Goal: Task Accomplishment & Management: Use online tool/utility

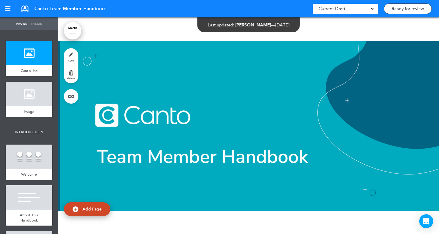
scroll to position [16, 0]
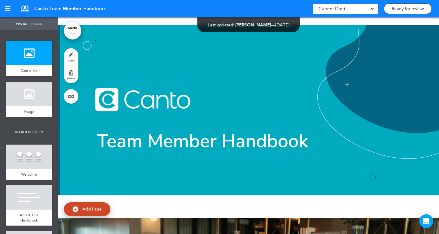
click at [284, 82] on div at bounding box center [248, 110] width 381 height 217
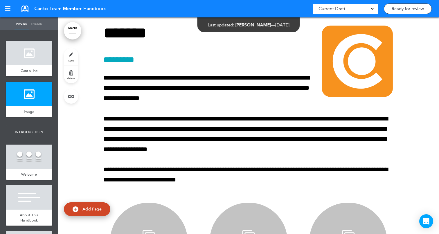
scroll to position [497, 0]
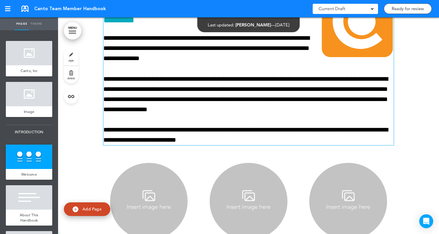
click at [224, 79] on p "**********" at bounding box center [248, 94] width 290 height 41
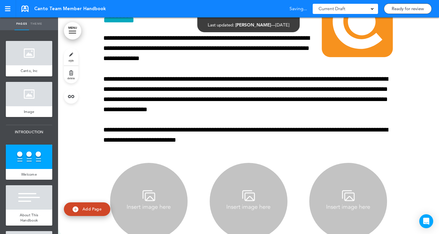
click at [423, 100] on div at bounding box center [248, 214] width 381 height 522
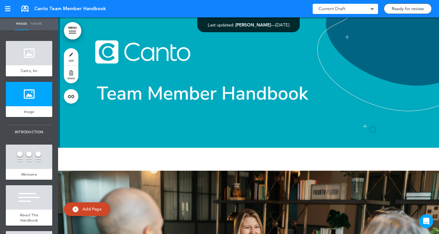
scroll to position [0, 0]
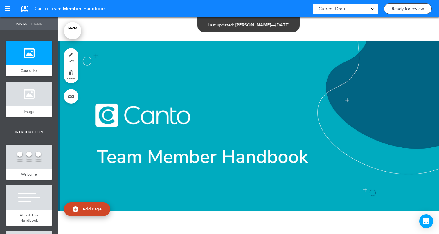
click at [207, 120] on div at bounding box center [248, 125] width 381 height 217
click at [173, 119] on div at bounding box center [248, 125] width 381 height 217
click at [111, 109] on div at bounding box center [248, 125] width 381 height 217
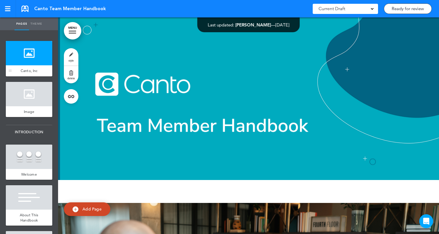
click at [25, 62] on div at bounding box center [29, 53] width 46 height 24
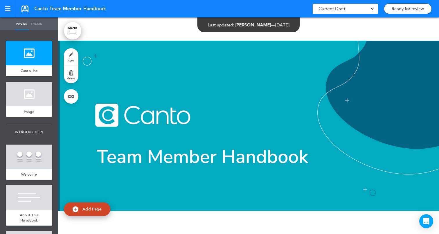
click at [71, 54] on link "style" at bounding box center [71, 56] width 15 height 17
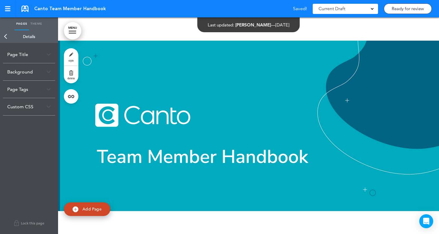
click at [167, 28] on div at bounding box center [248, 125] width 381 height 217
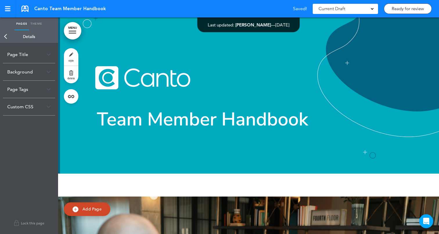
scroll to position [67, 0]
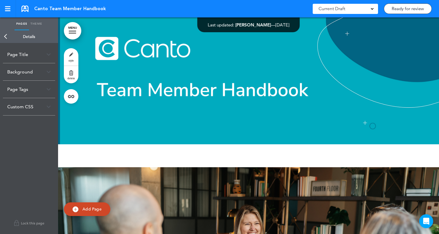
click at [7, 39] on link "Back" at bounding box center [6, 36] width 12 height 13
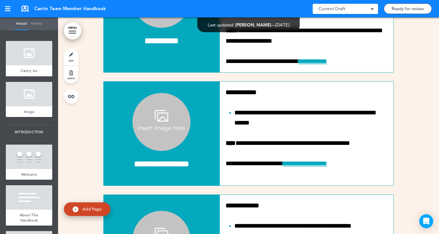
scroll to position [4029, 0]
